Goal: Use online tool/utility: Utilize a website feature to perform a specific function

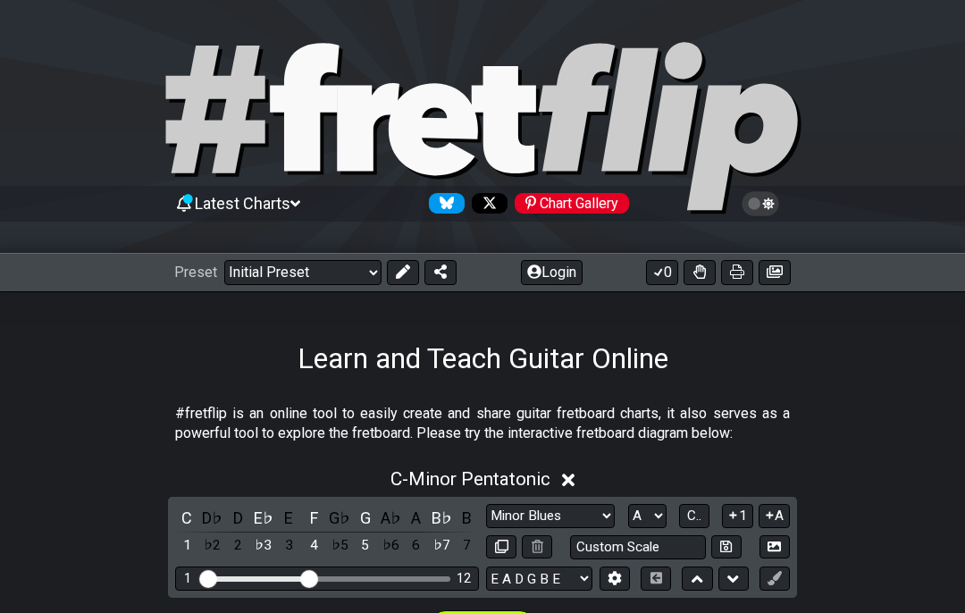
select select "Minor Blues"
select select "A"
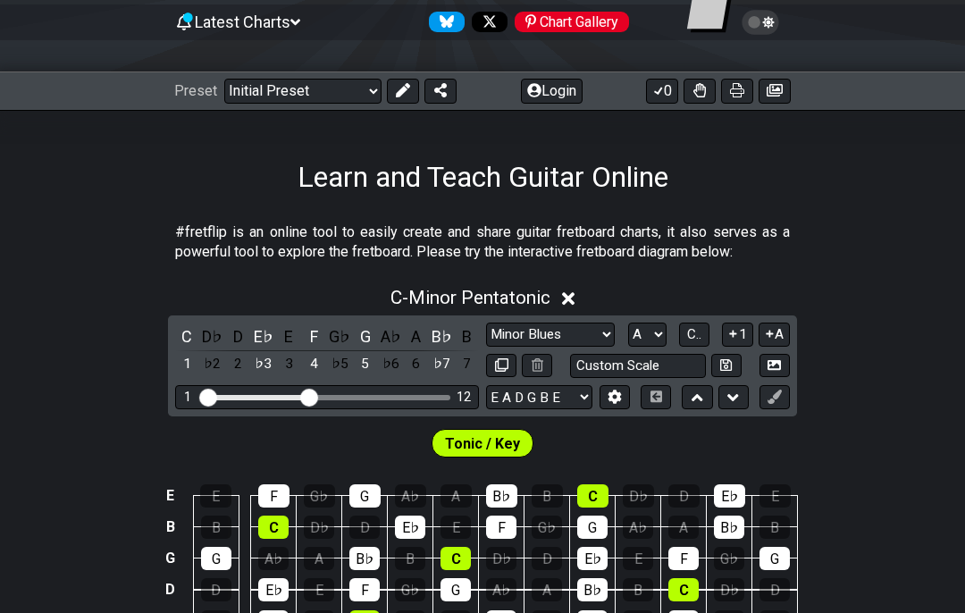
click at [413, 90] on button at bounding box center [403, 91] width 32 height 25
select select "Minor Pentatonic"
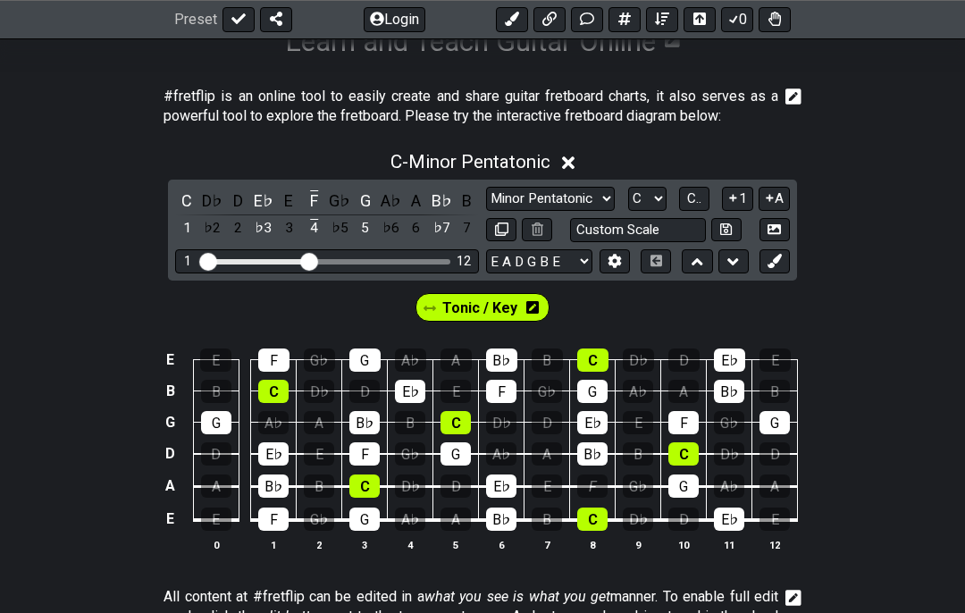
scroll to position [360, 0]
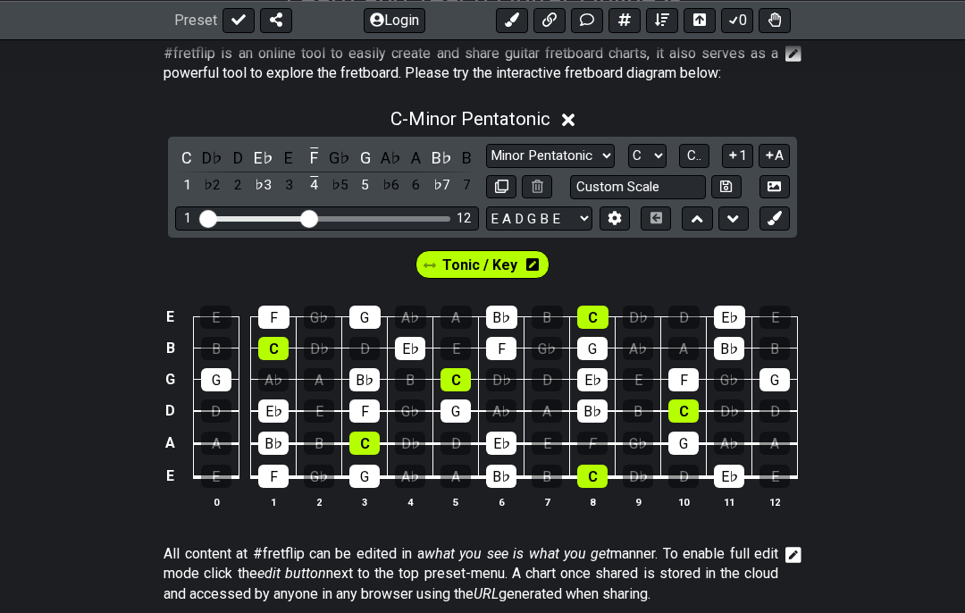
click at [651, 156] on select "A♭ A A♯ B♭ B C C♯ D♭ D D♯ E♭ E F F♯ G♭ G G♯" at bounding box center [647, 156] width 38 height 24
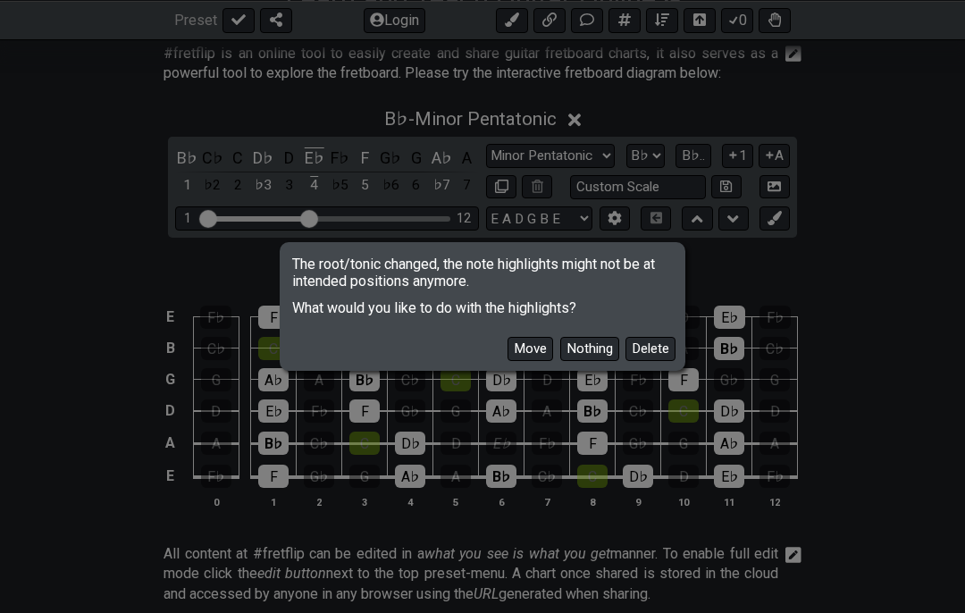
click at [645, 156] on div "The root/tonic changed, the note highlights might not be at intended positions …" at bounding box center [482, 306] width 965 height 613
click at [547, 361] on button "Move" at bounding box center [531, 349] width 46 height 24
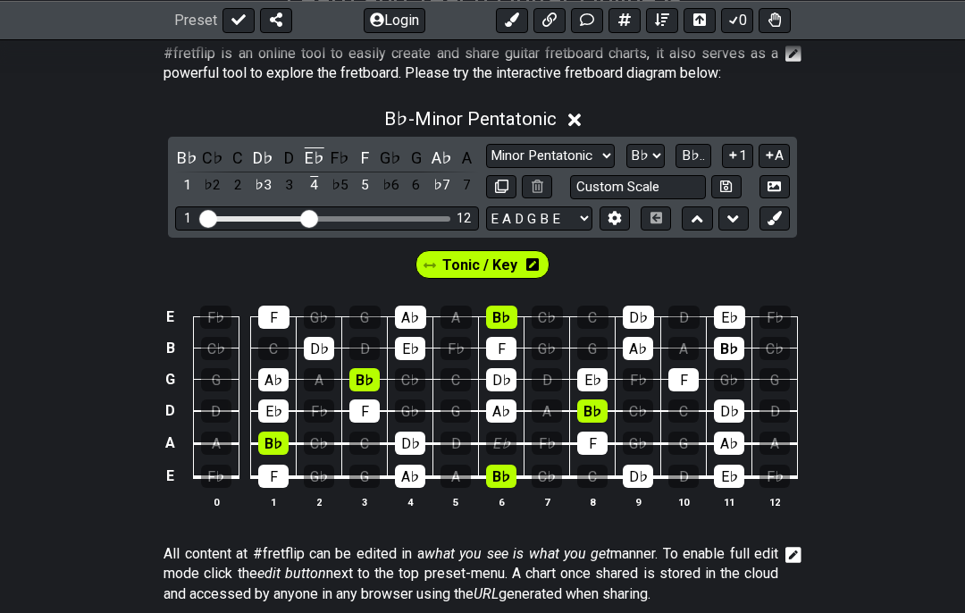
click at [643, 163] on select "A♭ A A♯ B♭ B C C♯ D♭ D D♯ E♭ E F F♯ G♭ G G♯" at bounding box center [645, 156] width 38 height 24
select select "E"
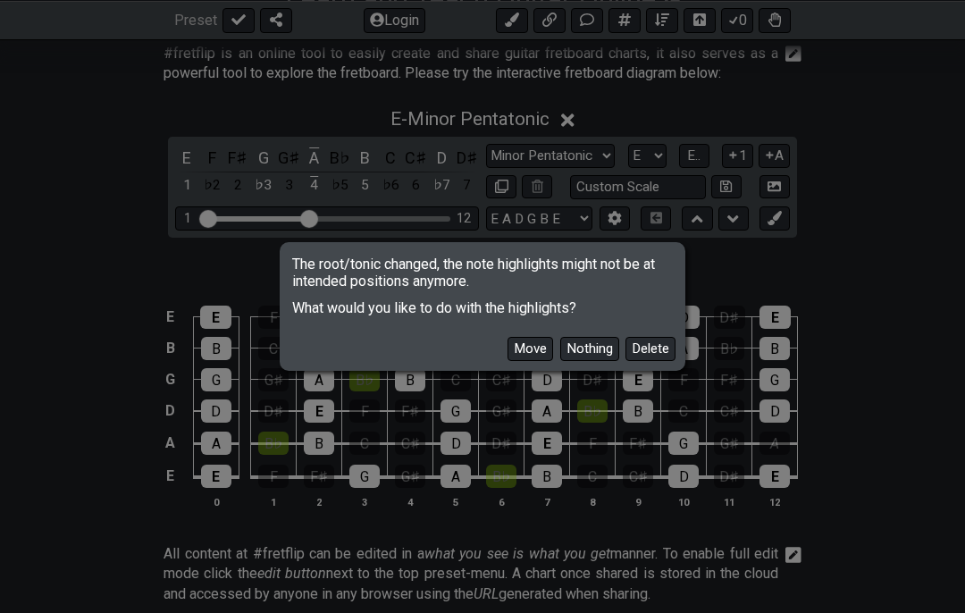
click at [542, 361] on button "Move" at bounding box center [531, 349] width 46 height 24
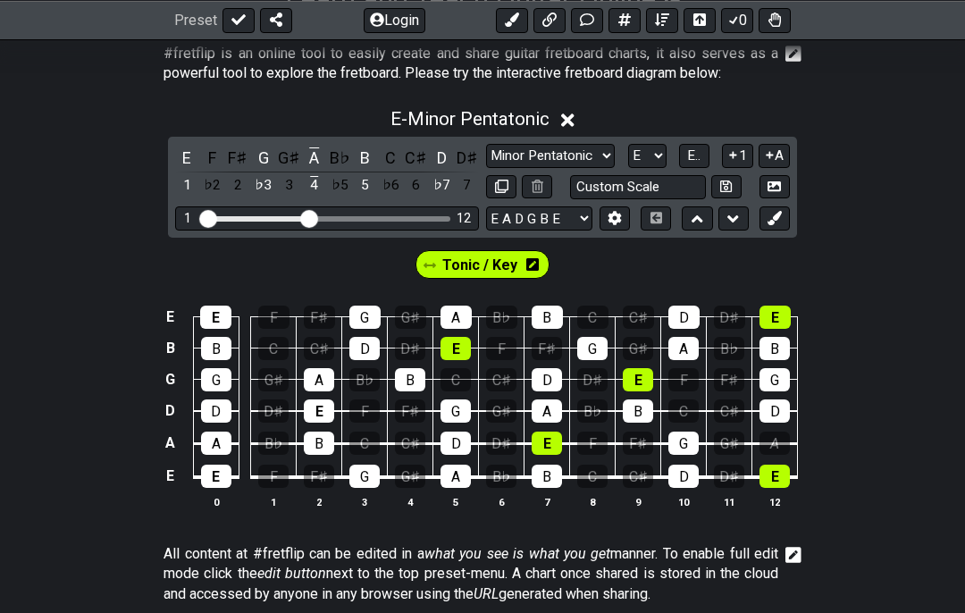
click at [598, 162] on select "Minor Pentatonic Click to edit Minor Pentatonic Major Pentatonic Minor Blues Ma…" at bounding box center [550, 156] width 129 height 24
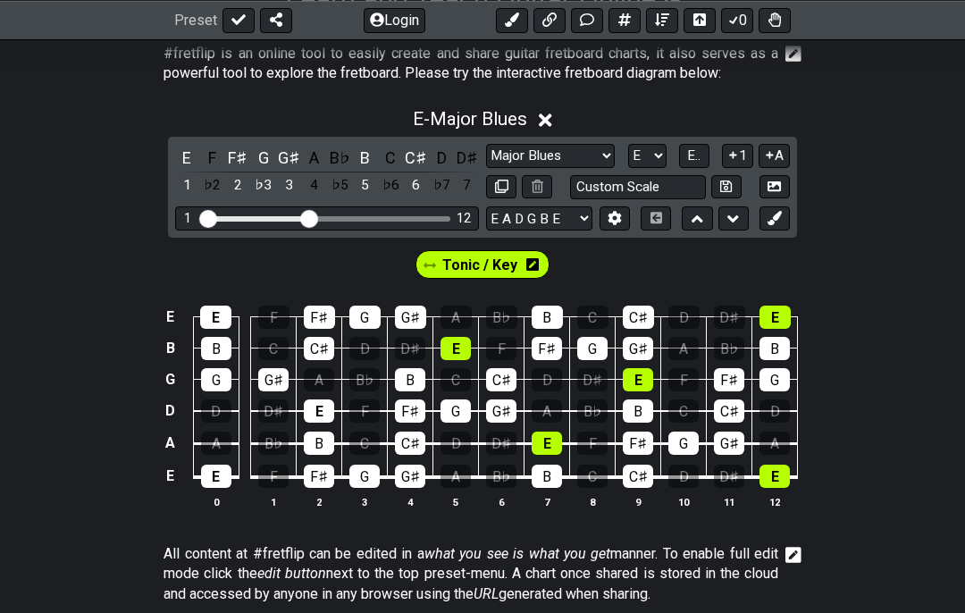
click at [512, 263] on span "Tonic / Key" at bounding box center [479, 265] width 75 height 26
click at [226, 319] on div "E" at bounding box center [215, 317] width 31 height 23
click at [331, 406] on div "E" at bounding box center [319, 410] width 30 height 23
click at [228, 478] on div "E" at bounding box center [216, 476] width 30 height 23
click at [578, 154] on select "Minor Pentatonic Click to edit Minor Pentatonic Major Pentatonic Minor Blues Ma…" at bounding box center [550, 156] width 129 height 24
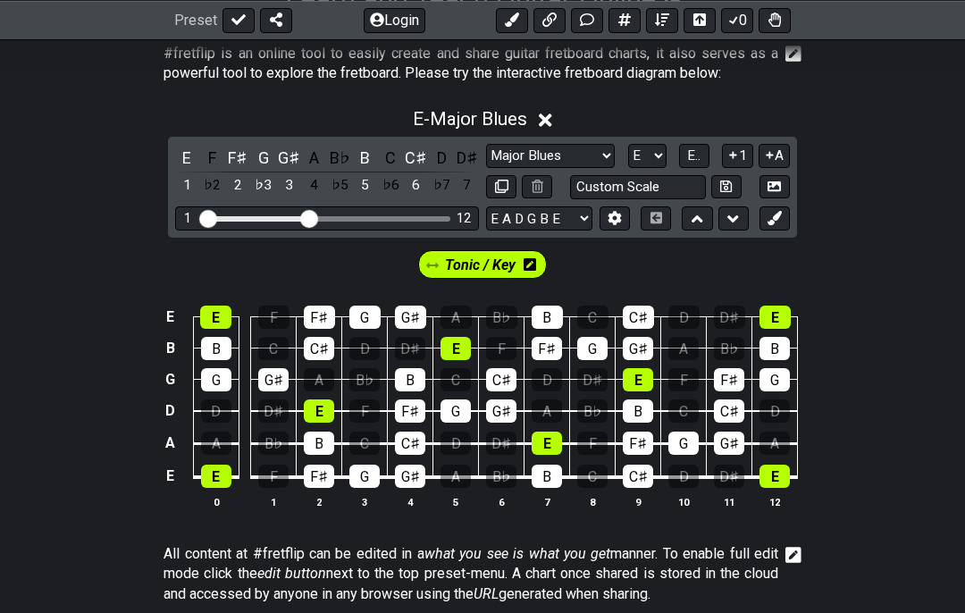
select select "Minor Blues"
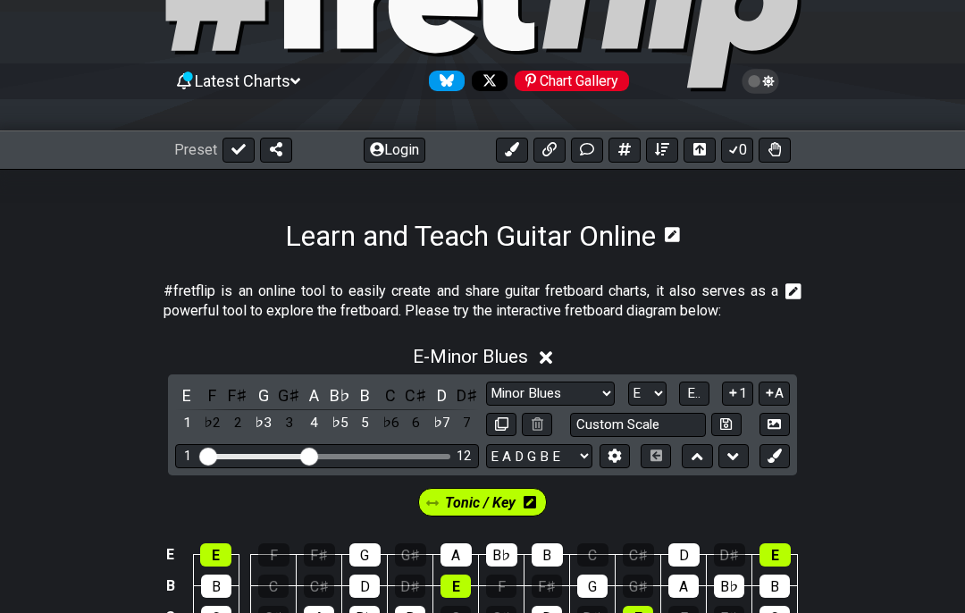
scroll to position [2, 0]
